Goal: Information Seeking & Learning: Learn about a topic

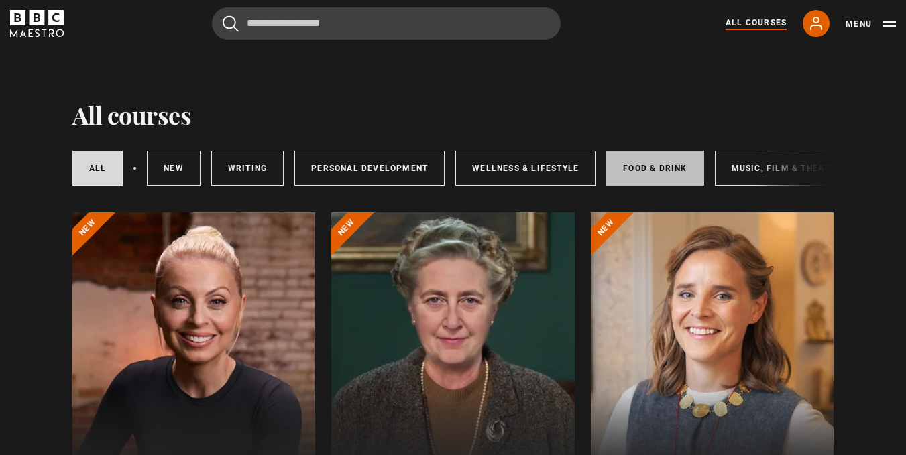
click at [646, 163] on link "Food & Drink" at bounding box center [654, 168] width 97 height 35
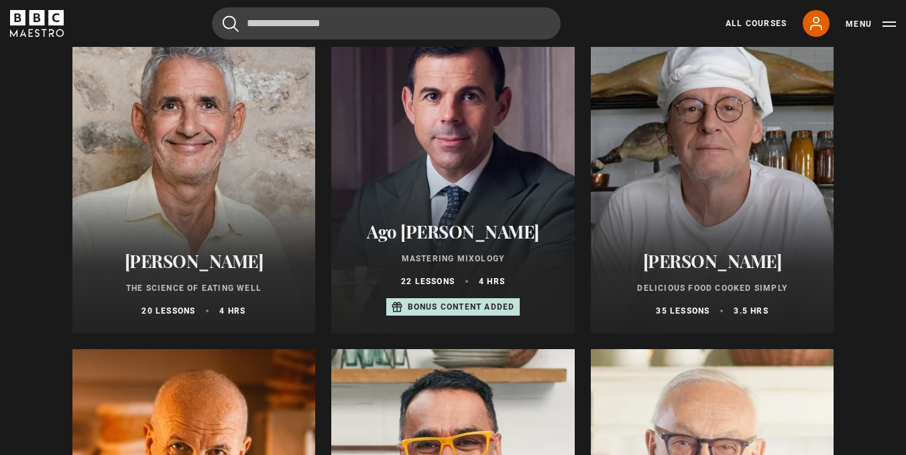
scroll to position [213, 0]
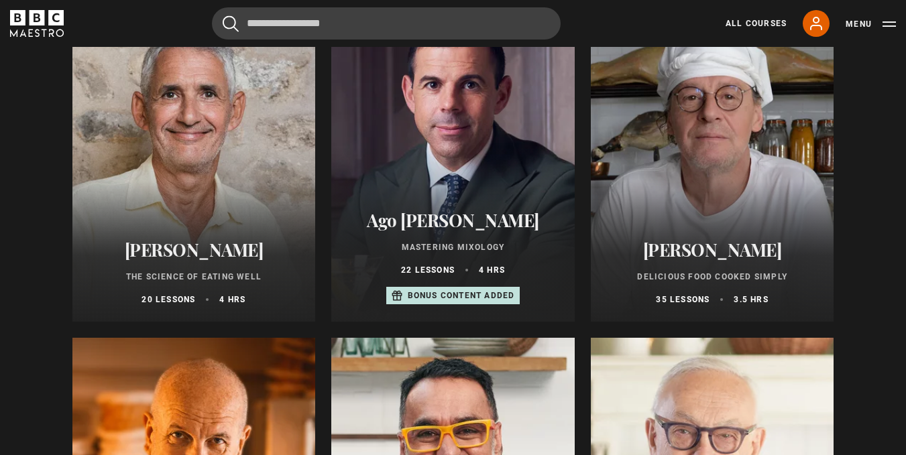
click at [707, 238] on div "Marco Pierre White Delicious Food Cooked Simply 35 lessons 3.5 hrs" at bounding box center [712, 272] width 243 height 99
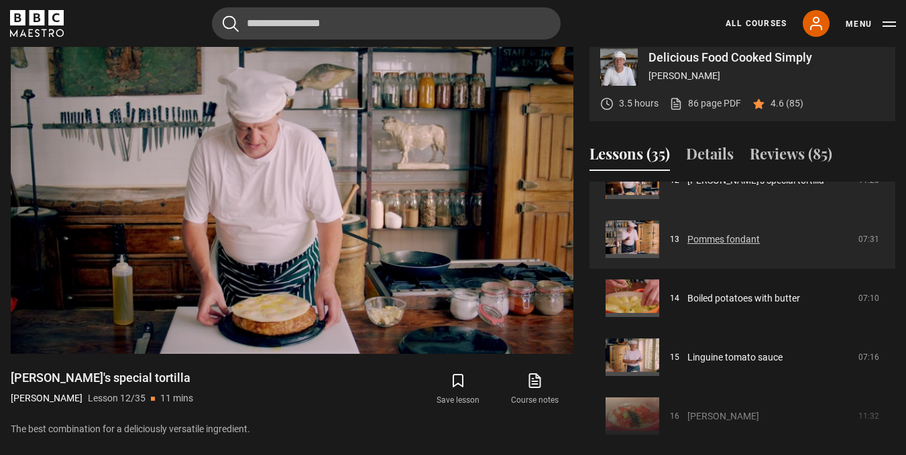
scroll to position [761, 0]
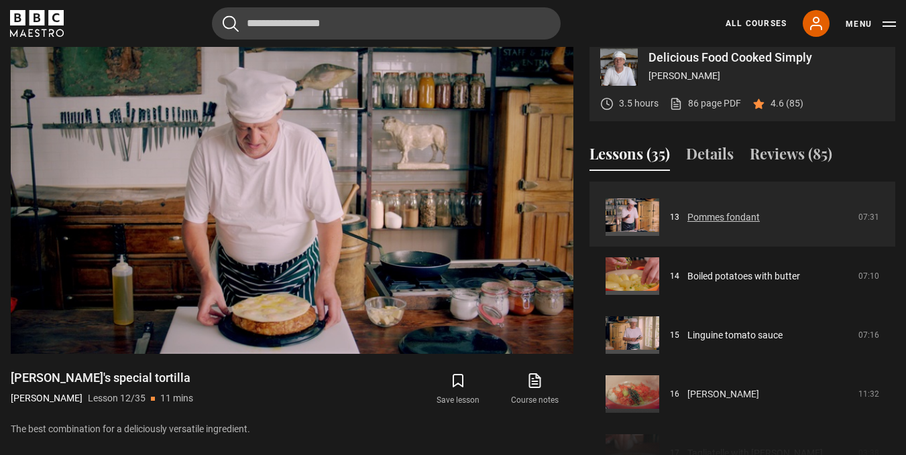
click at [692, 225] on link "Pommes fondant" at bounding box center [723, 218] width 72 height 14
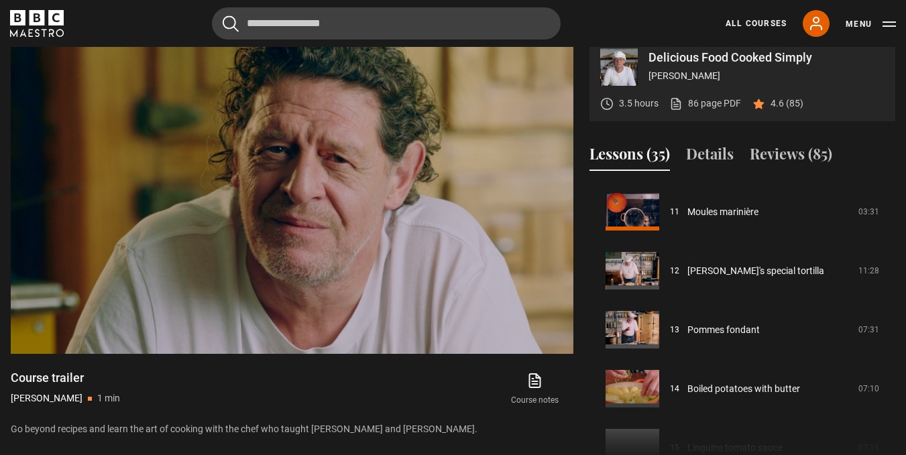
scroll to position [659, 0]
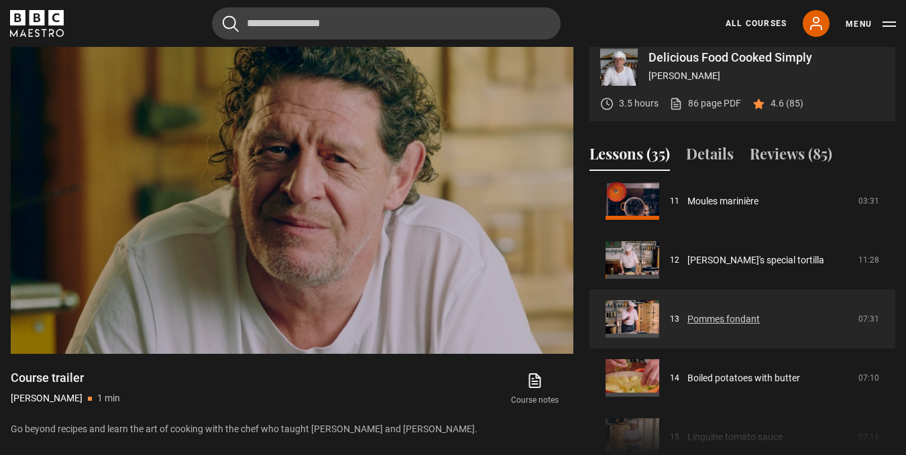
click at [719, 327] on link "Pommes fondant" at bounding box center [723, 319] width 72 height 14
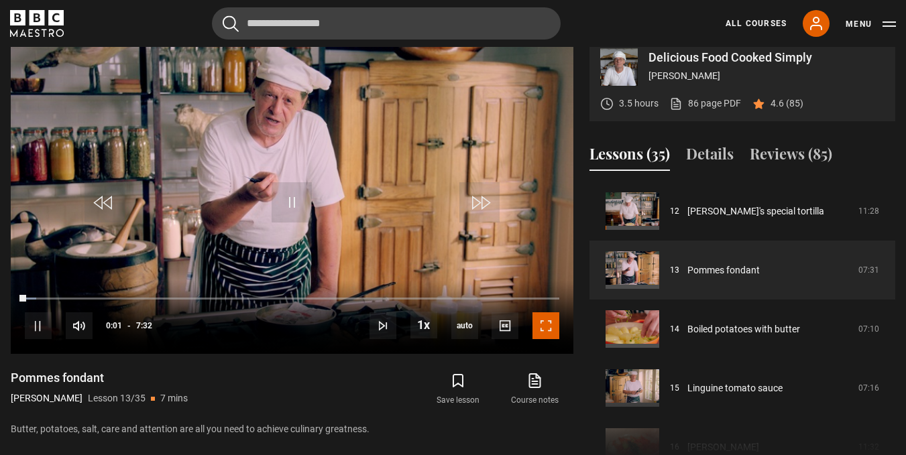
click at [543, 339] on span "Video Player" at bounding box center [545, 325] width 27 height 27
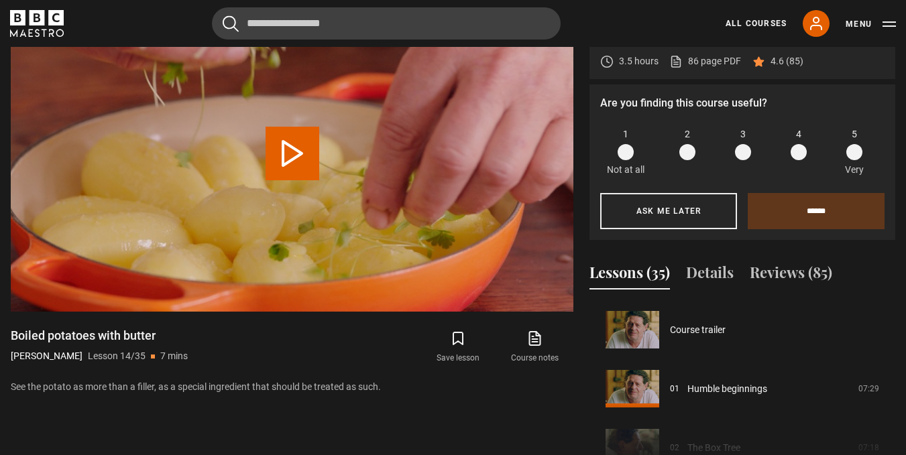
scroll to position [767, 0]
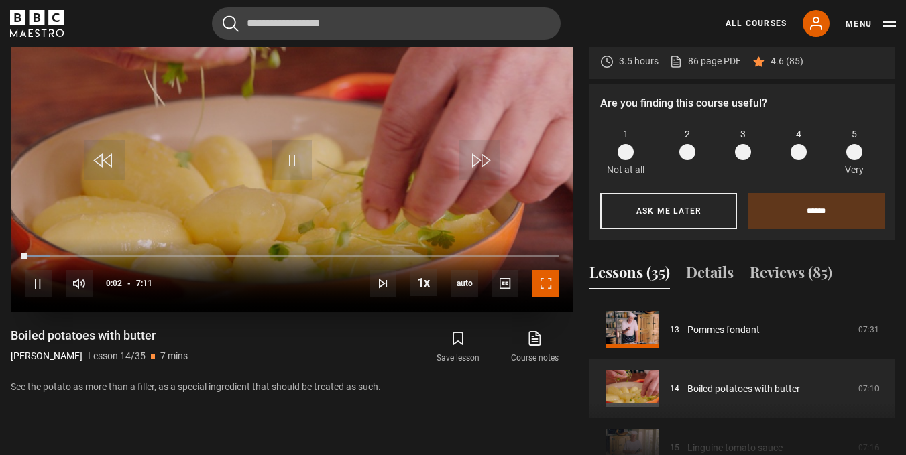
click at [544, 297] on span "Video Player" at bounding box center [545, 283] width 27 height 27
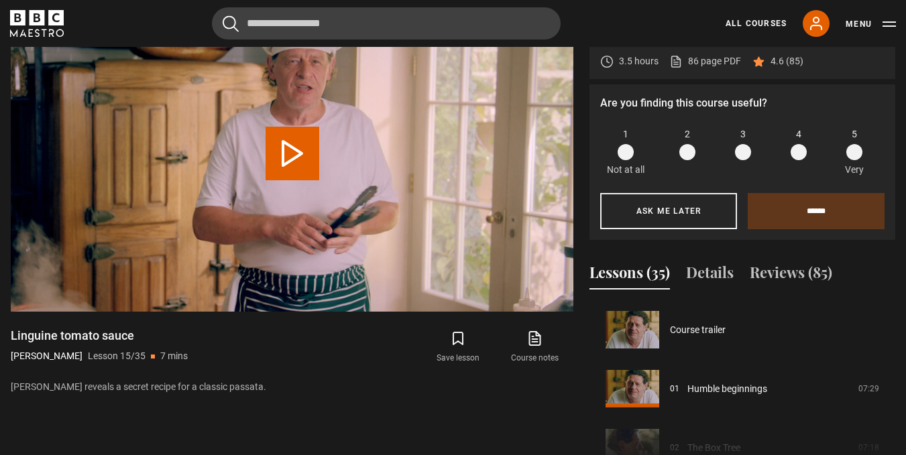
scroll to position [826, 0]
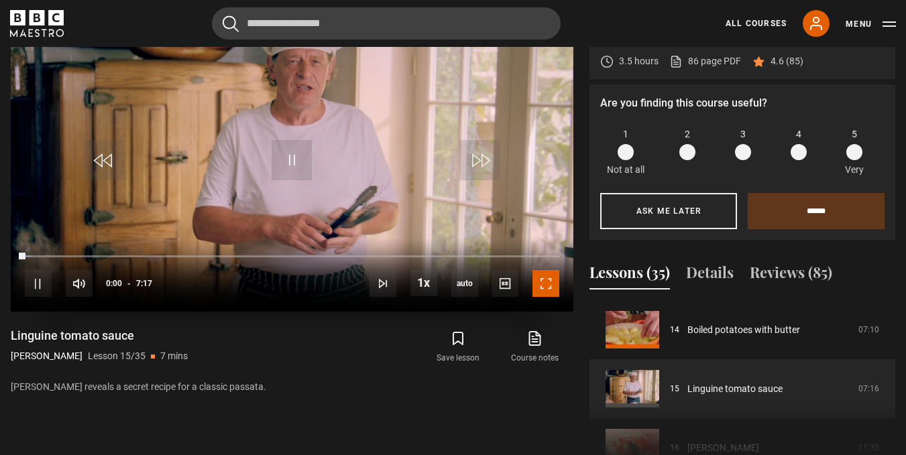
click at [549, 297] on span "Video Player" at bounding box center [545, 283] width 27 height 27
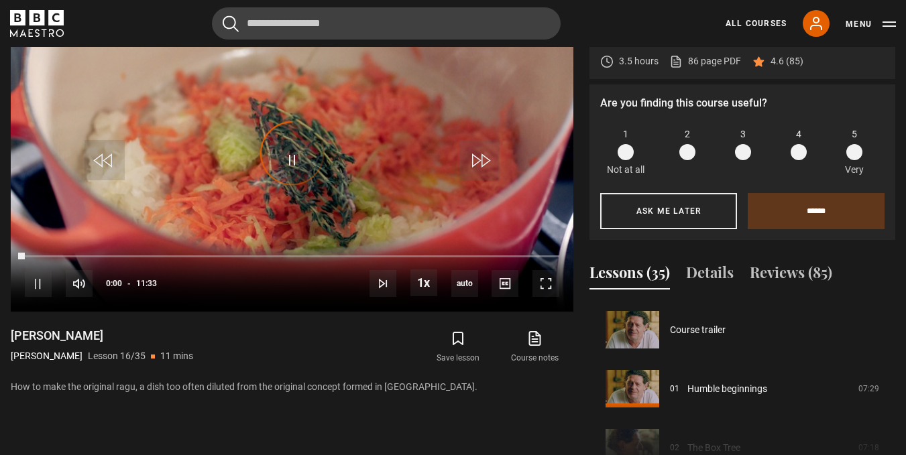
scroll to position [885, 0]
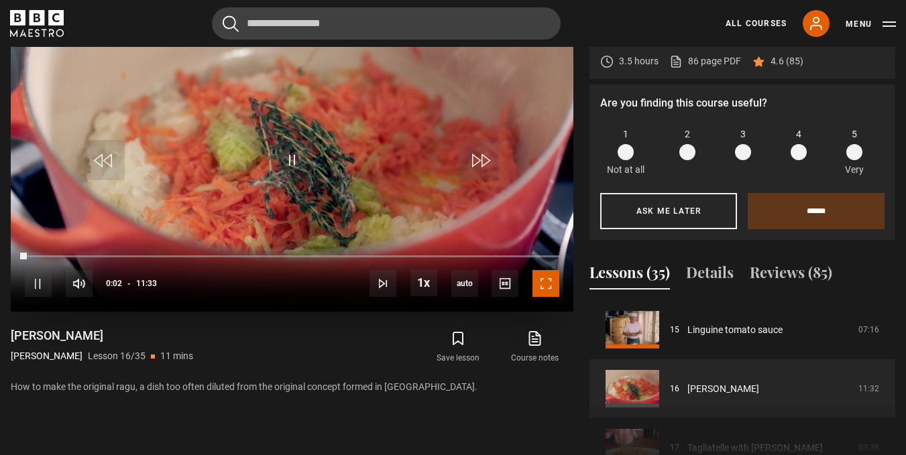
click at [558, 297] on span "Video Player" at bounding box center [545, 283] width 27 height 27
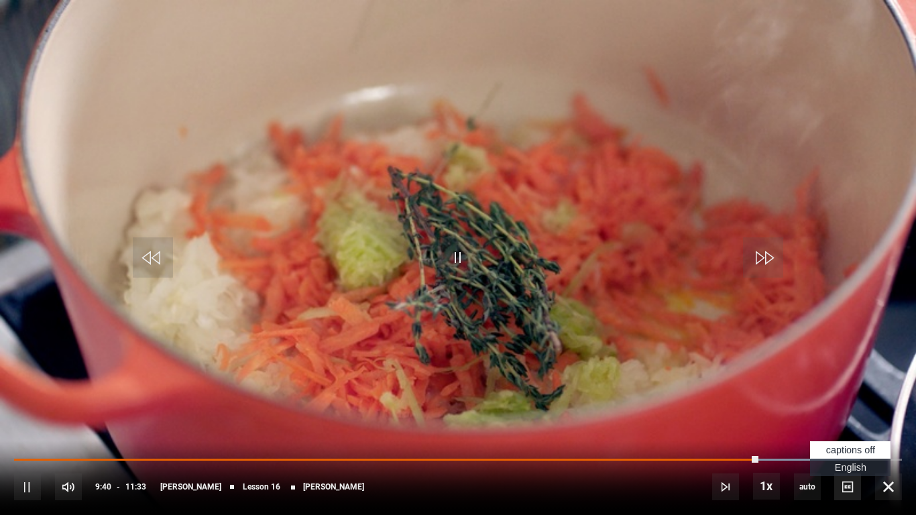
click at [857, 455] on span "Video Player" at bounding box center [847, 486] width 27 height 27
click at [839, 455] on span "English Captions" at bounding box center [851, 467] width 32 height 11
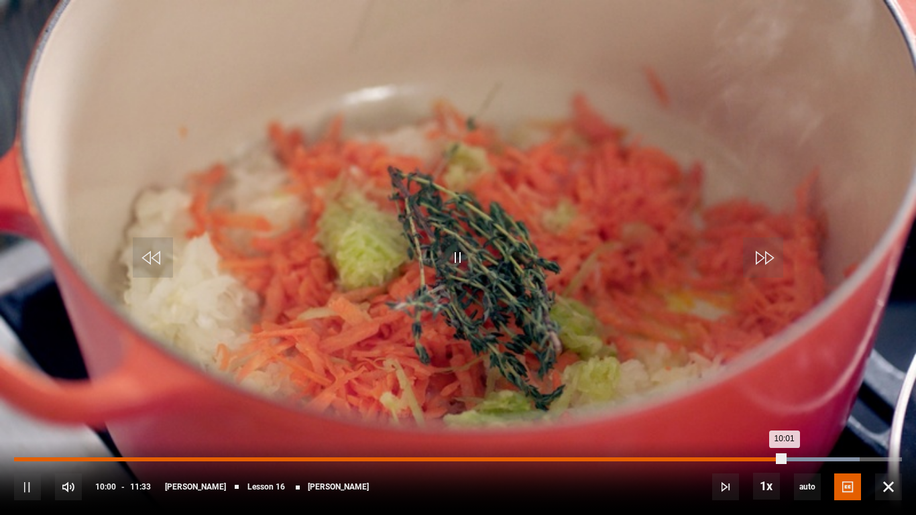
click at [770, 455] on div "09:49" at bounding box center [771, 459] width 2 height 4
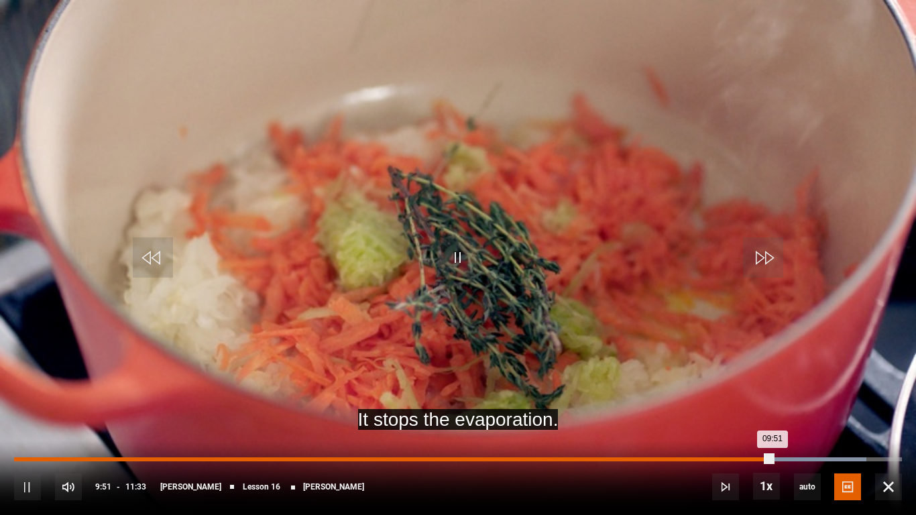
click at [760, 455] on div "09:42" at bounding box center [761, 459] width 2 height 4
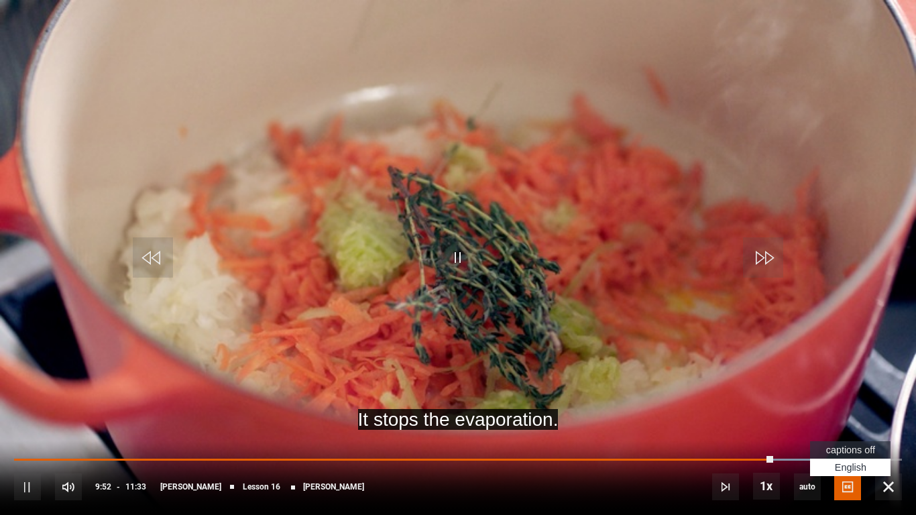
click at [845, 455] on li "English Captions , selected" at bounding box center [850, 467] width 80 height 17
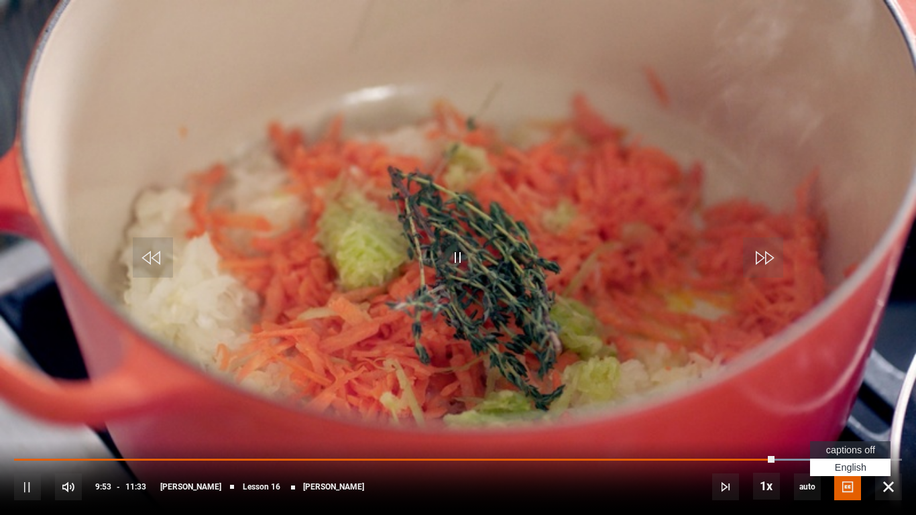
click at [839, 442] on li "captions off" at bounding box center [850, 449] width 80 height 17
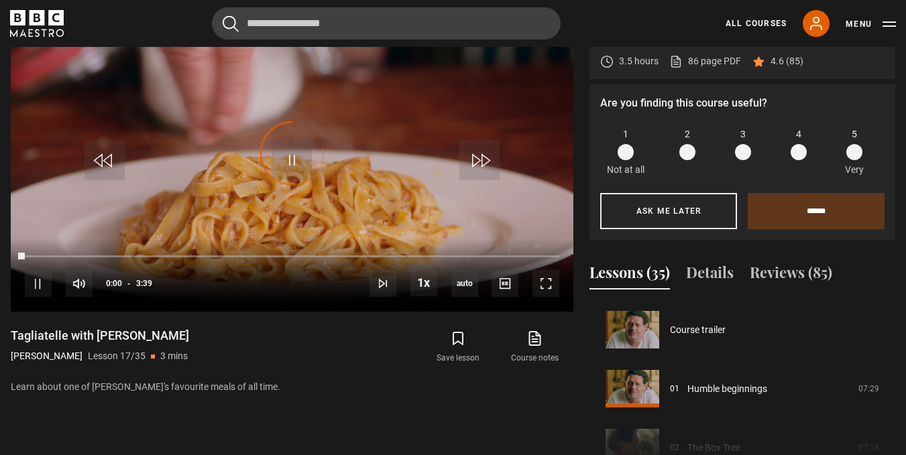
scroll to position [944, 0]
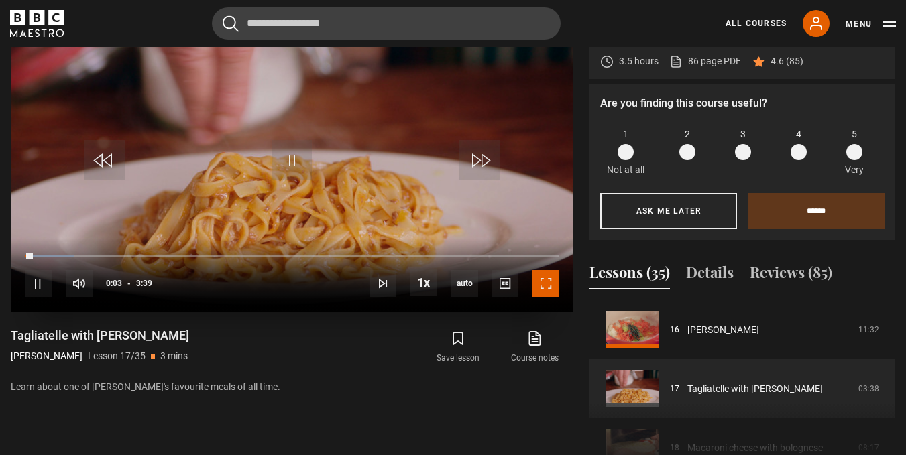
click at [548, 297] on span "Video Player" at bounding box center [545, 283] width 27 height 27
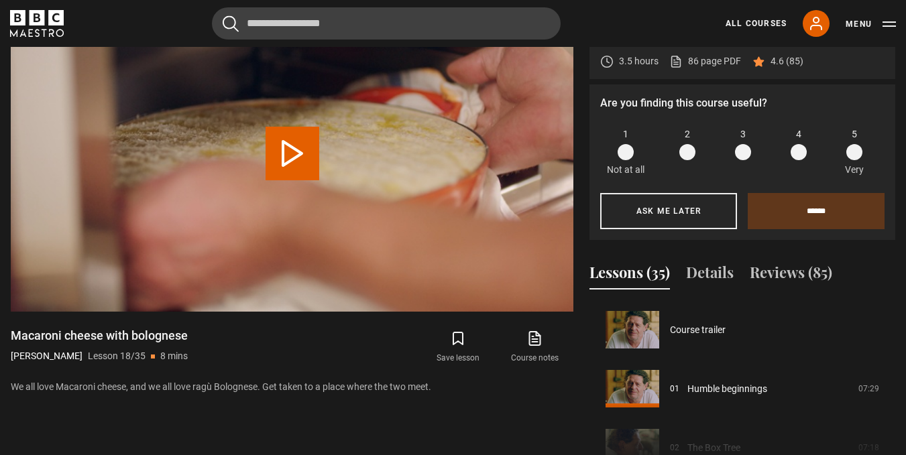
scroll to position [1003, 0]
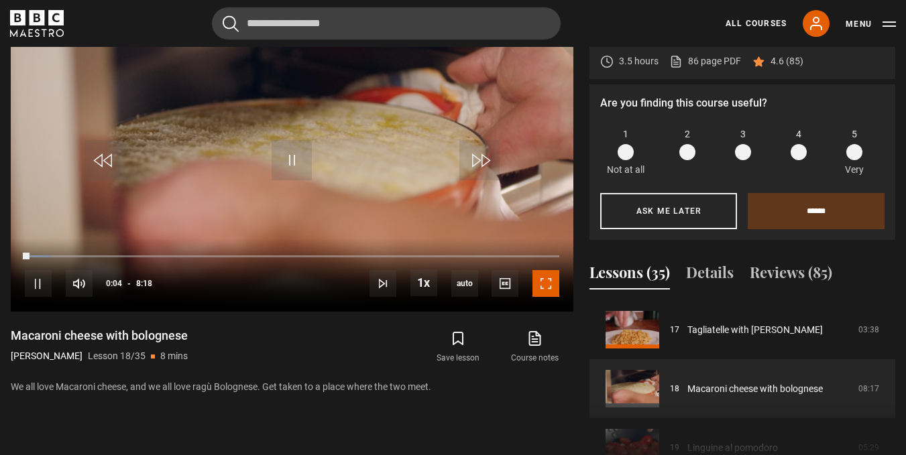
click at [548, 297] on span "Video Player" at bounding box center [545, 283] width 27 height 27
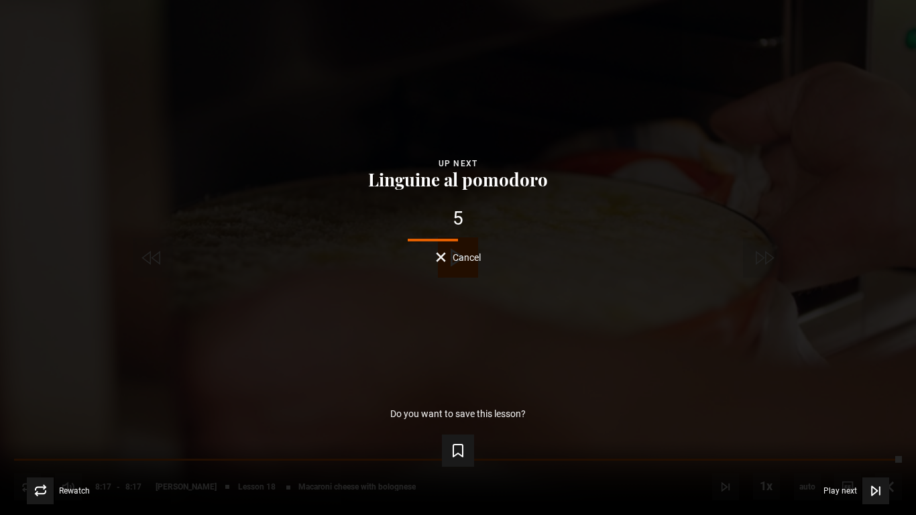
click at [451, 256] on button "Cancel" at bounding box center [458, 257] width 45 height 10
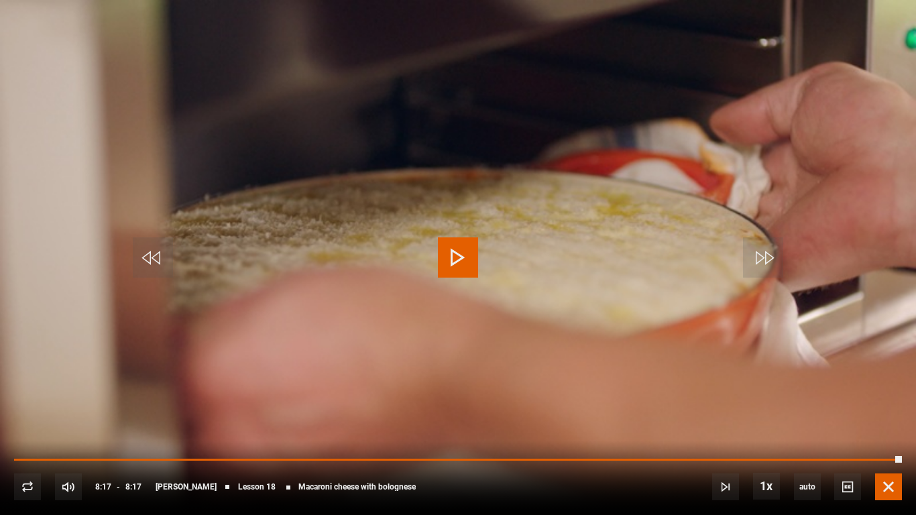
click at [900, 455] on span "Video Player" at bounding box center [888, 486] width 27 height 27
